Goal: Task Accomplishment & Management: Use online tool/utility

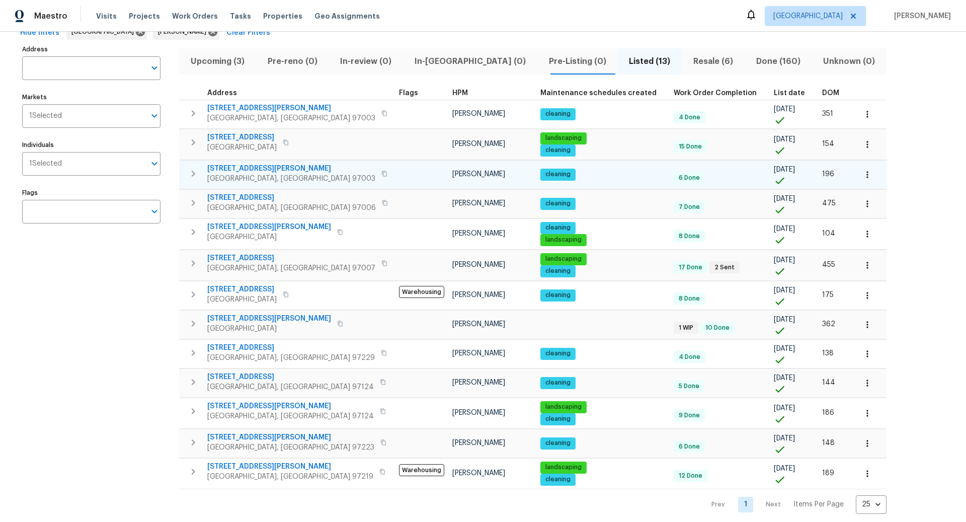
scroll to position [59, 0]
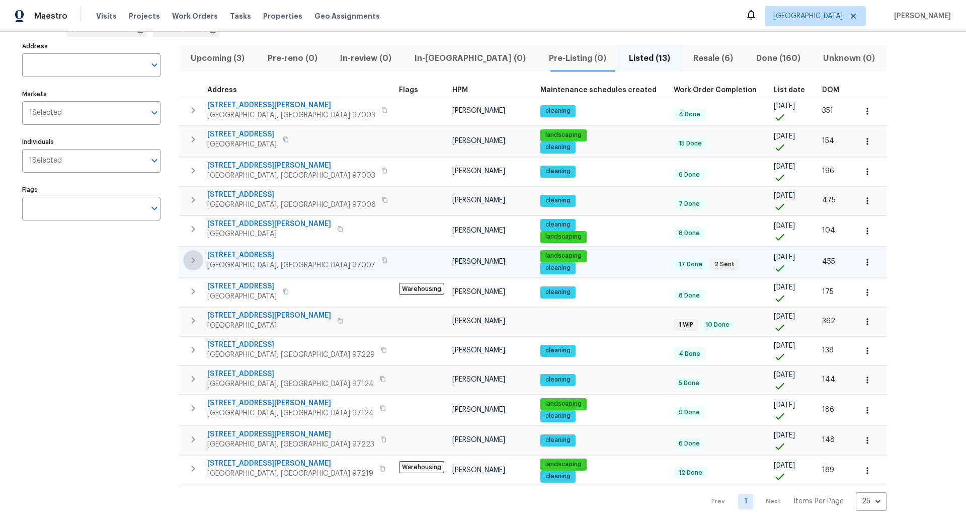
click at [191, 256] on icon "button" at bounding box center [193, 260] width 12 height 12
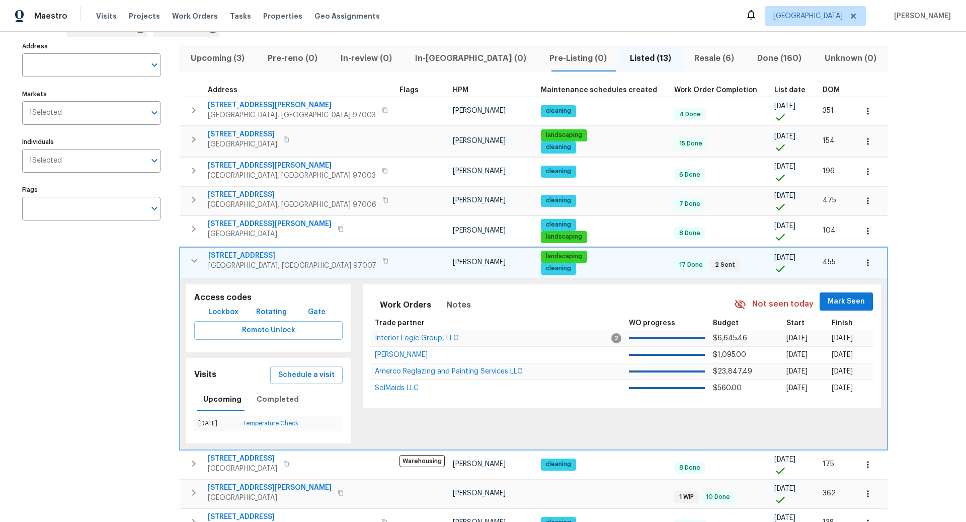
click at [863, 261] on icon "button" at bounding box center [868, 262] width 10 height 10
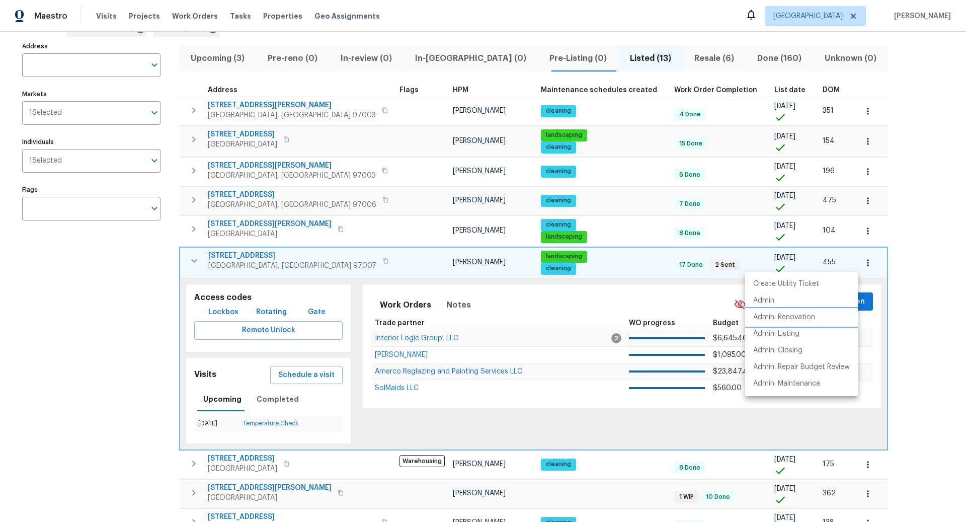
click at [791, 320] on p "Admin: Renovation" at bounding box center [784, 317] width 62 height 11
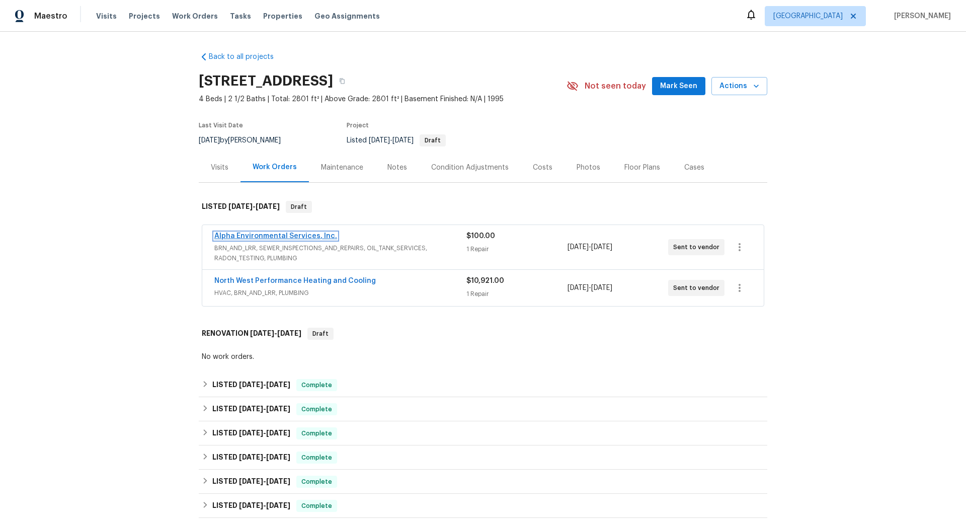
click at [300, 237] on link "Alpha Environmental Services, Inc." at bounding box center [275, 235] width 123 height 7
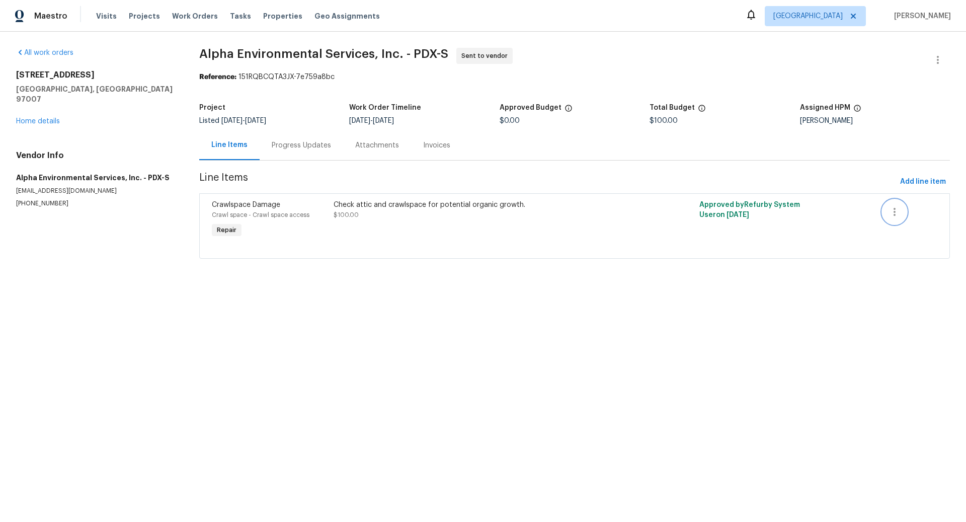
click at [892, 212] on icon "button" at bounding box center [894, 212] width 12 height 12
click at [484, 220] on div at bounding box center [483, 261] width 966 height 522
click at [420, 205] on div "Check attic and crawlspace for potential organic growth." at bounding box center [482, 205] width 299 height 10
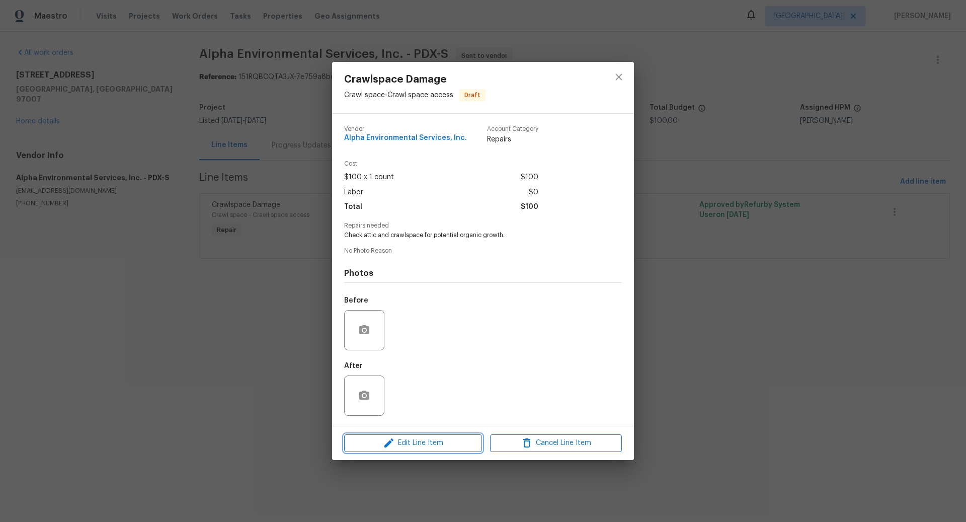
click at [411, 442] on span "Edit Line Item" at bounding box center [413, 443] width 132 height 13
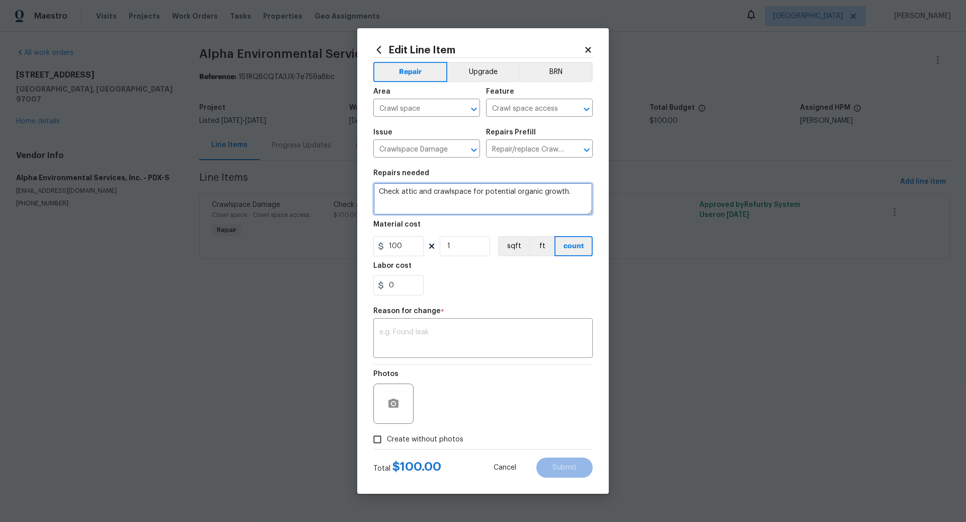
click at [573, 195] on textarea "Check attic and crawlspace for potential organic growth." at bounding box center [482, 199] width 219 height 32
click at [378, 191] on textarea "Check attic and crawlspace for potential organic growth." at bounding box center [482, 199] width 219 height 32
click at [445, 192] on textarea "Estimate for - Check attic and crawlspace for potential organic growth." at bounding box center [482, 199] width 219 height 32
click at [427, 207] on textarea "Estimate for - attic and crawlspace for potential organic growth." at bounding box center [482, 199] width 219 height 32
type textarea "Estimate for - attic and crawlspace for potential organic growth, replace vapor…"
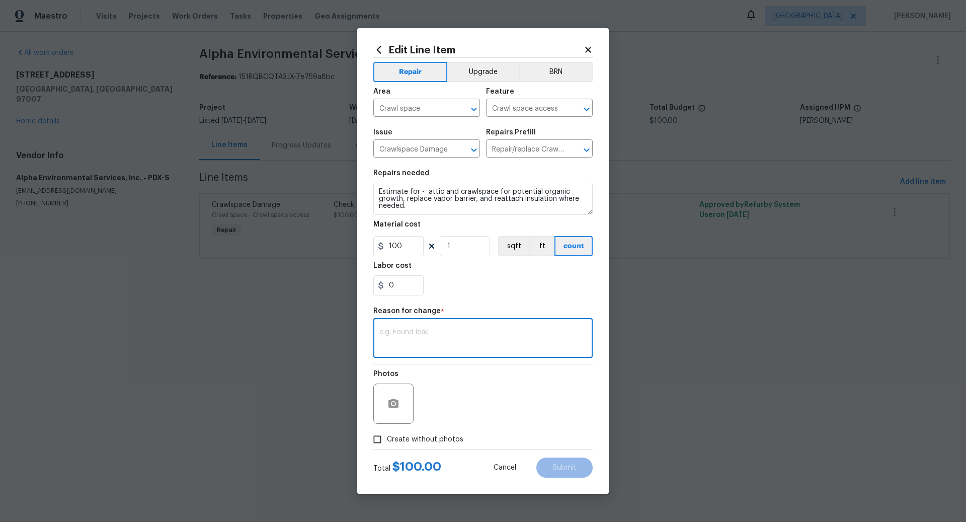
click at [440, 336] on textarea at bounding box center [482, 338] width 207 height 21
type textarea "submit"
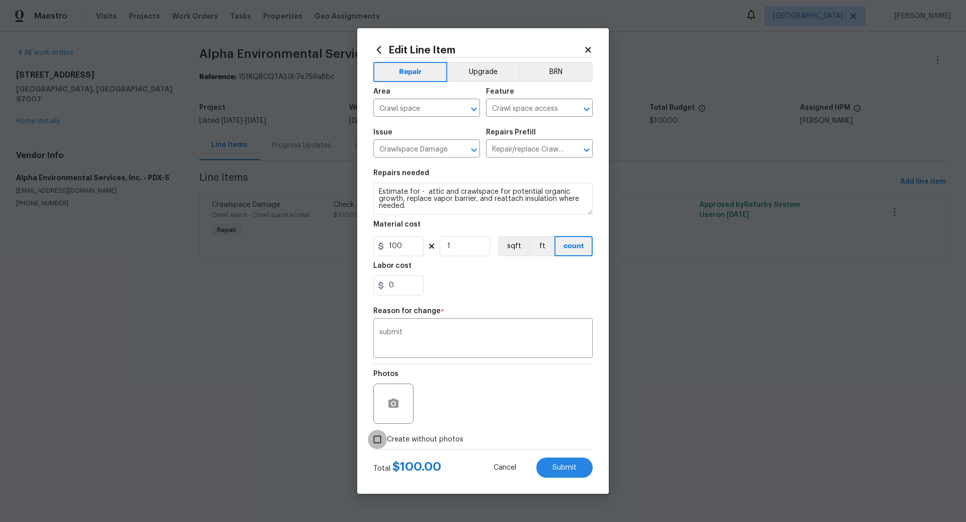
click at [378, 438] on input "Create without photos" at bounding box center [377, 438] width 19 height 19
checkbox input "true"
click at [473, 407] on textarea at bounding box center [506, 403] width 171 height 40
click at [562, 462] on button "Submit" at bounding box center [564, 467] width 56 height 20
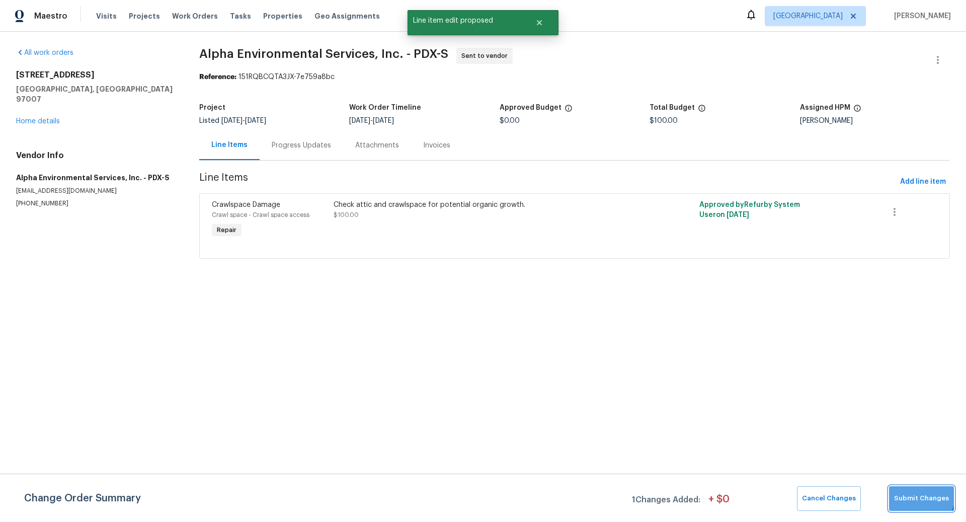
click at [922, 494] on span "Submit Changes" at bounding box center [921, 498] width 55 height 12
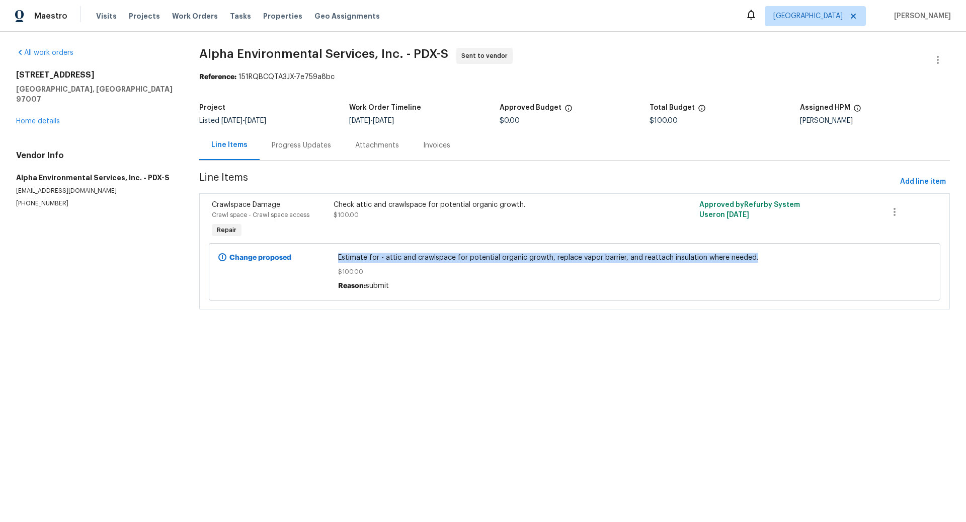
drag, startPoint x: 748, startPoint y: 256, endPoint x: 337, endPoint y: 255, distance: 411.4
click at [337, 255] on div "Estimate for - attic and crawlspace for potential organic growth, replace vapor…" at bounding box center [574, 271] width 479 height 44
copy span "Estimate for - attic and crawlspace for potential organic growth, replace vapor…"
